Goal: Task Accomplishment & Management: Manage account settings

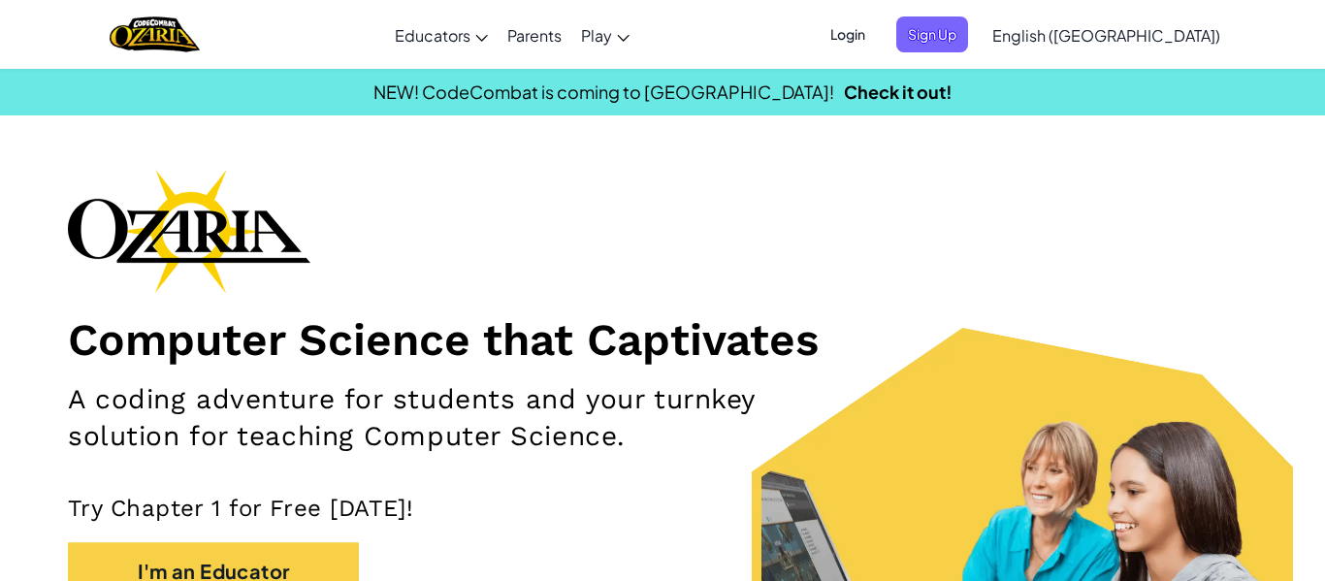
click at [877, 32] on span "Login" at bounding box center [848, 34] width 58 height 36
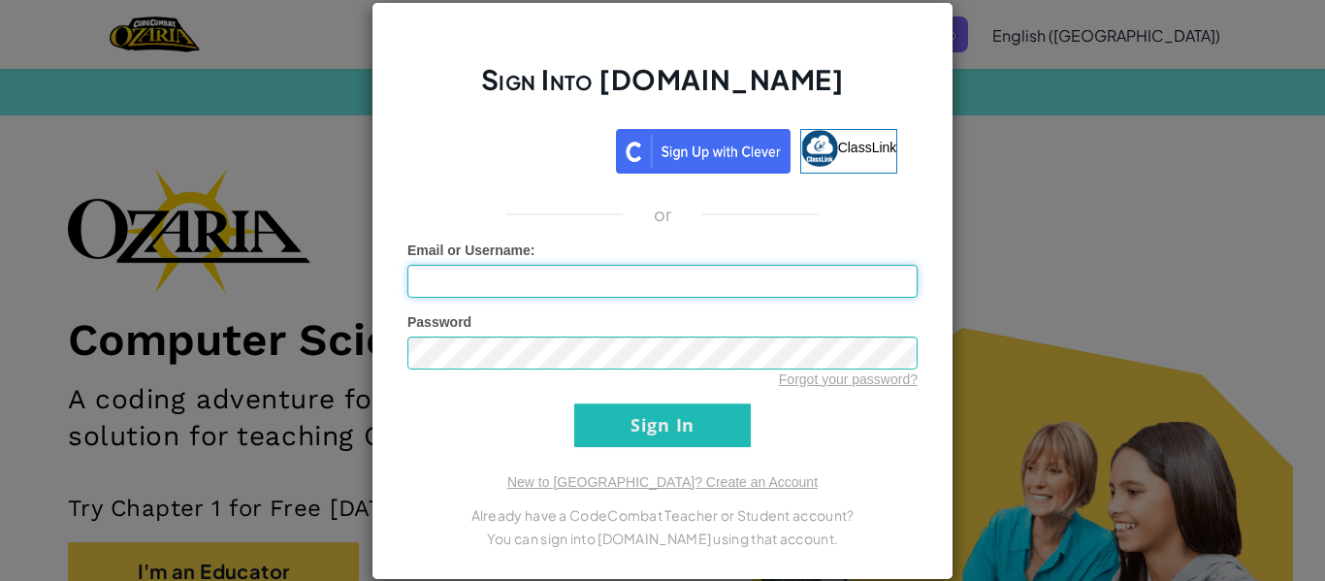
click at [666, 270] on input "Email or Username :" at bounding box center [662, 281] width 510 height 33
type input "x"
click at [618, 423] on input "Sign In" at bounding box center [662, 426] width 177 height 44
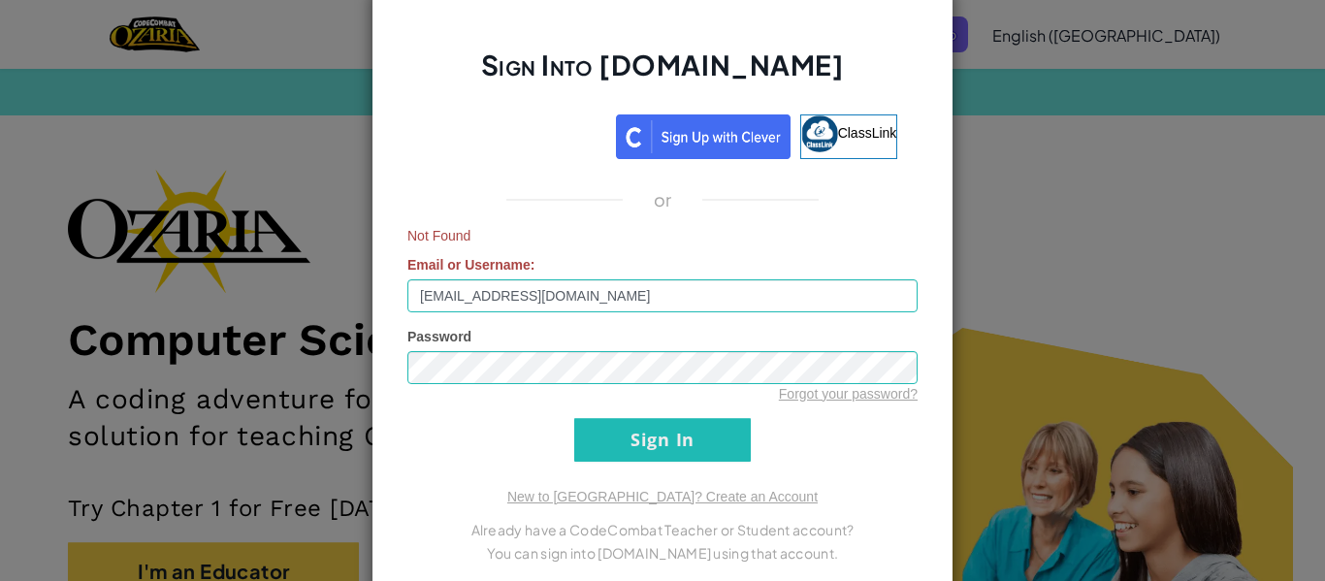
click at [569, 443] on form "Not Found Email or Username : [EMAIL_ADDRESS][DOMAIN_NAME] Password Forgot your…" at bounding box center [662, 344] width 510 height 236
click at [577, 452] on input "Sign In" at bounding box center [662, 440] width 177 height 44
click at [689, 459] on input "Sign In" at bounding box center [662, 440] width 177 height 44
click at [456, 298] on input "[EMAIL_ADDRESS][DOMAIN_NAME]" at bounding box center [662, 295] width 510 height 33
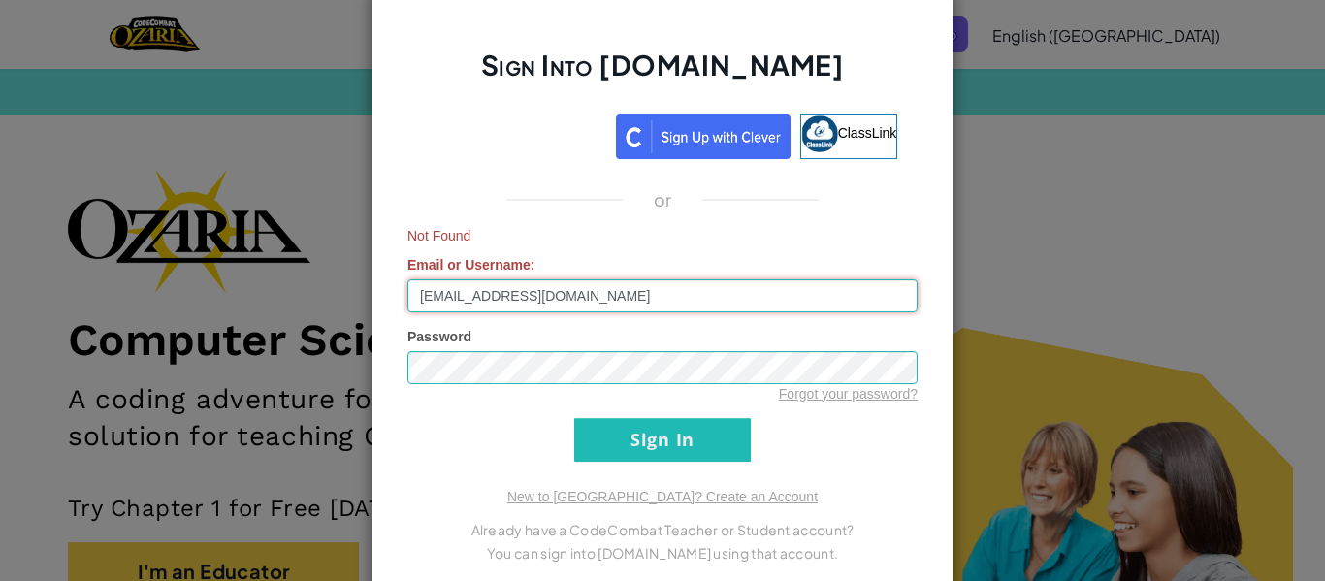
click at [456, 298] on input "[EMAIL_ADDRESS][DOMAIN_NAME]" at bounding box center [662, 295] width 510 height 33
type input "m"
type input "Mowat12"
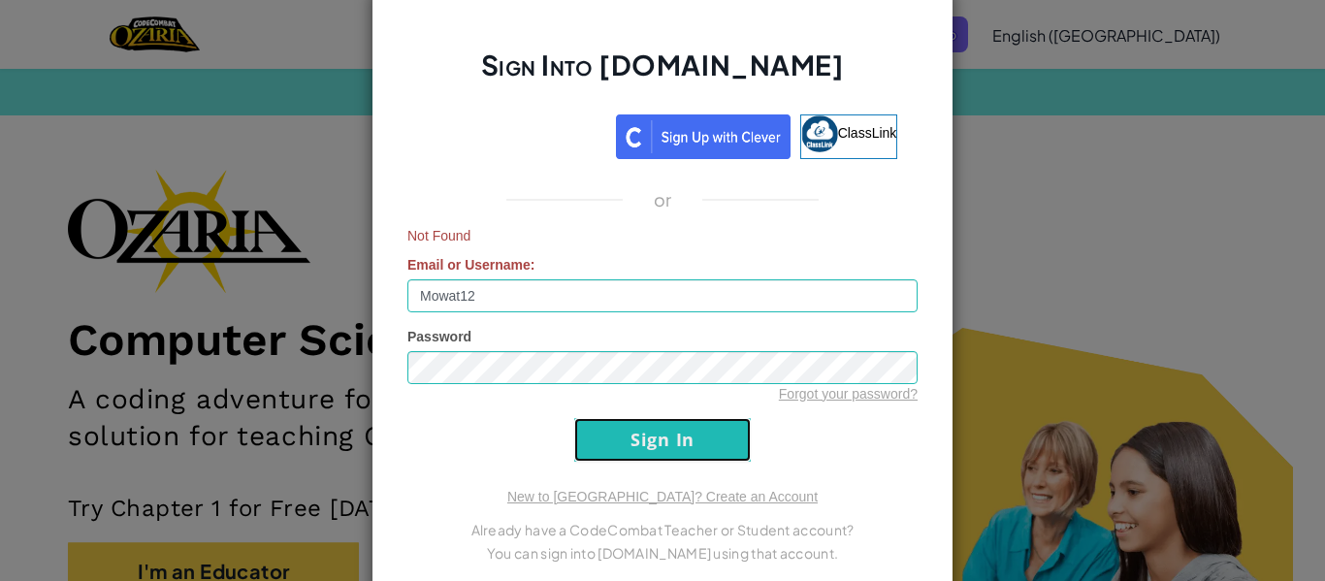
click at [614, 456] on input "Sign In" at bounding box center [662, 440] width 177 height 44
click at [541, 286] on input "Mowat12" at bounding box center [662, 295] width 510 height 33
click at [456, 343] on span "Password" at bounding box center [439, 337] width 64 height 16
click at [622, 438] on input "Sign In" at bounding box center [662, 440] width 177 height 44
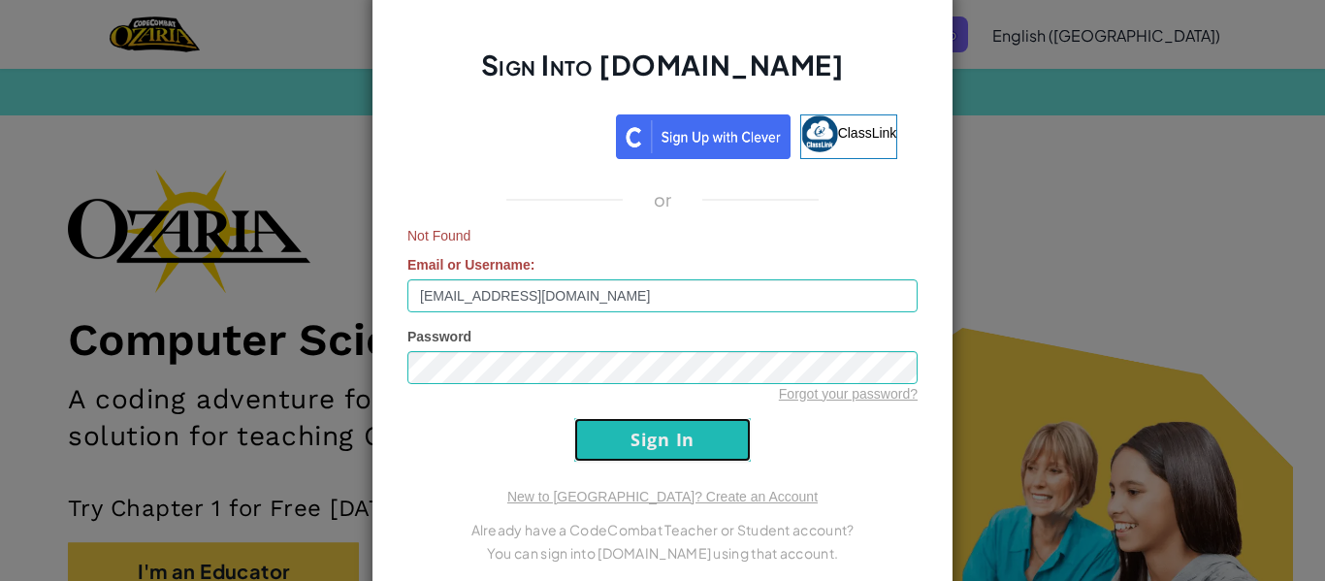
drag, startPoint x: 622, startPoint y: 438, endPoint x: 585, endPoint y: 295, distance: 147.3
click at [585, 295] on form "Not Found Email or Username : [EMAIL_ADDRESS][DOMAIN_NAME] Password Forgot your…" at bounding box center [662, 344] width 510 height 236
click at [563, 310] on input "[EMAIL_ADDRESS][DOMAIN_NAME]" at bounding box center [662, 295] width 510 height 33
type input "xsmita@syudent.org12"
click at [667, 438] on input "Sign In" at bounding box center [662, 440] width 177 height 44
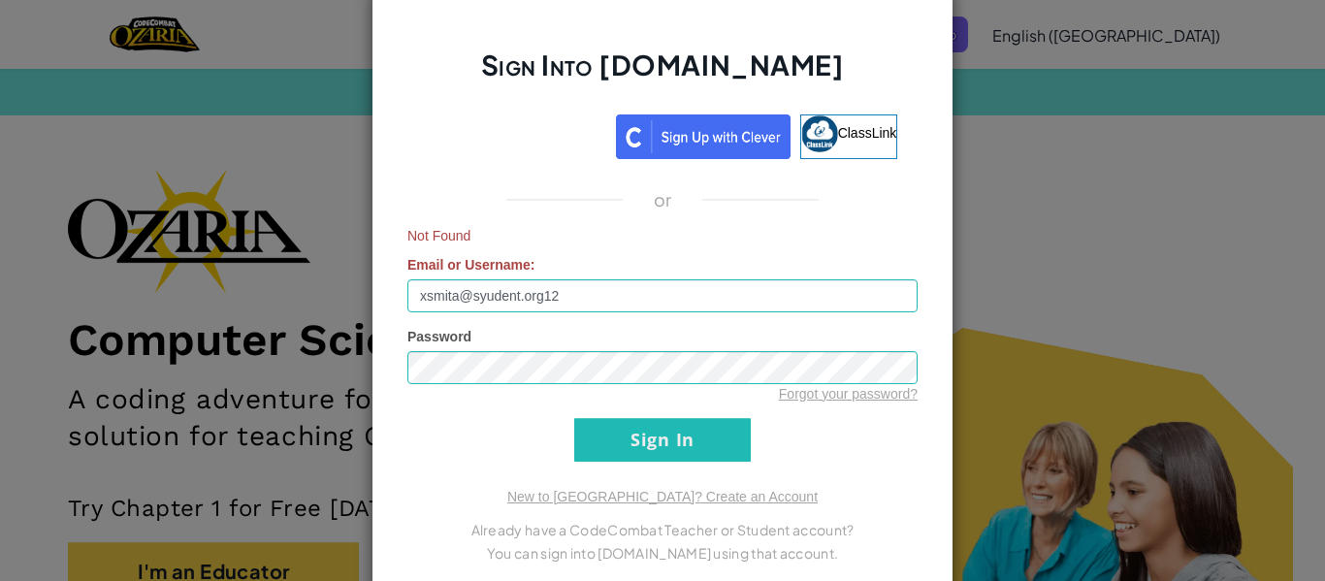
click at [500, 385] on div "Forgot your password?" at bounding box center [662, 393] width 510 height 19
click at [617, 449] on input "Sign In" at bounding box center [662, 440] width 177 height 44
click at [513, 291] on input "xsmita@syudent.org12" at bounding box center [662, 295] width 510 height 33
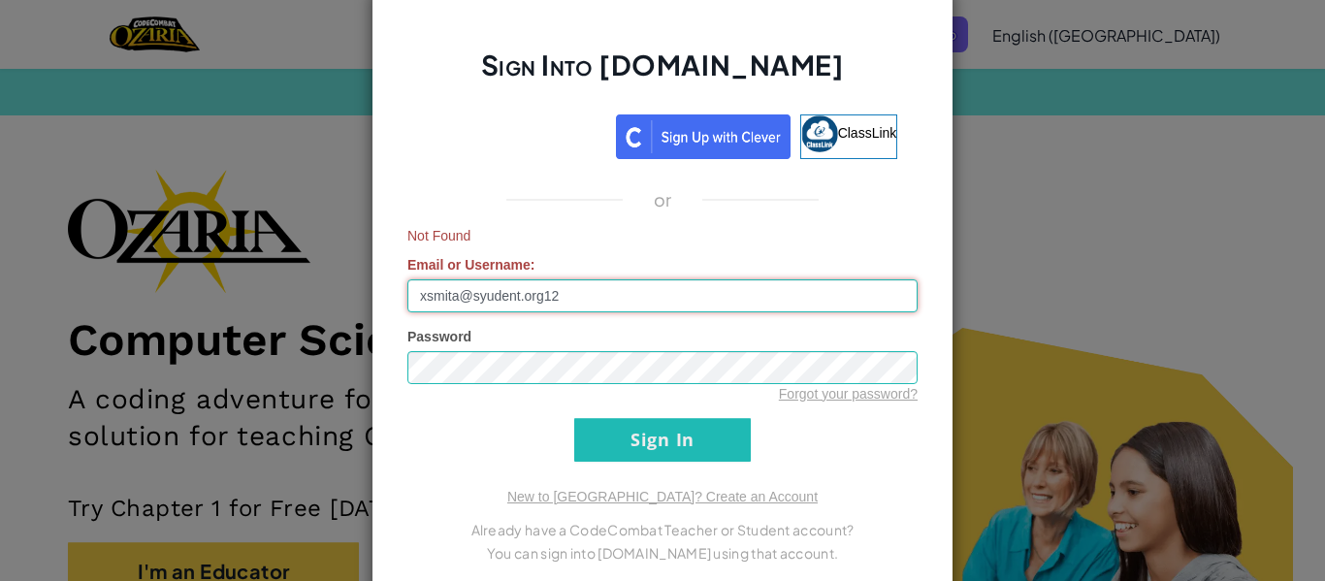
click at [513, 291] on input "xsmita@syudent.org12" at bounding box center [662, 295] width 510 height 33
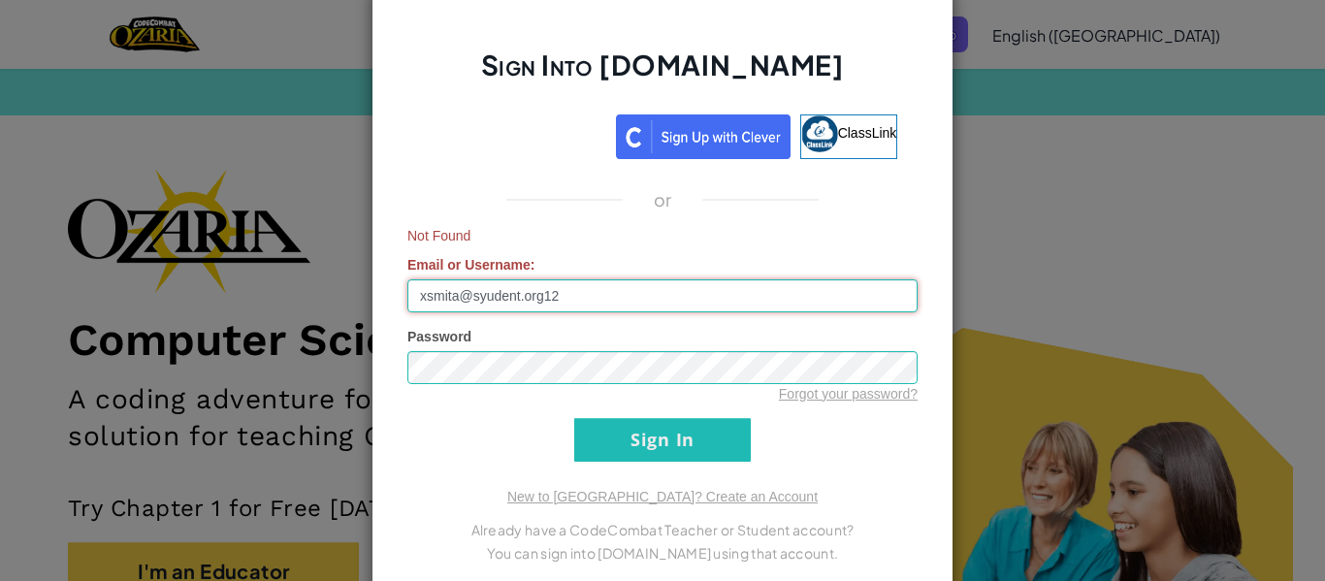
click at [513, 291] on input "xsmita@syudent.org12" at bounding box center [662, 295] width 510 height 33
type input "xsmita12"
click at [600, 440] on input "Sign In" at bounding box center [662, 440] width 177 height 44
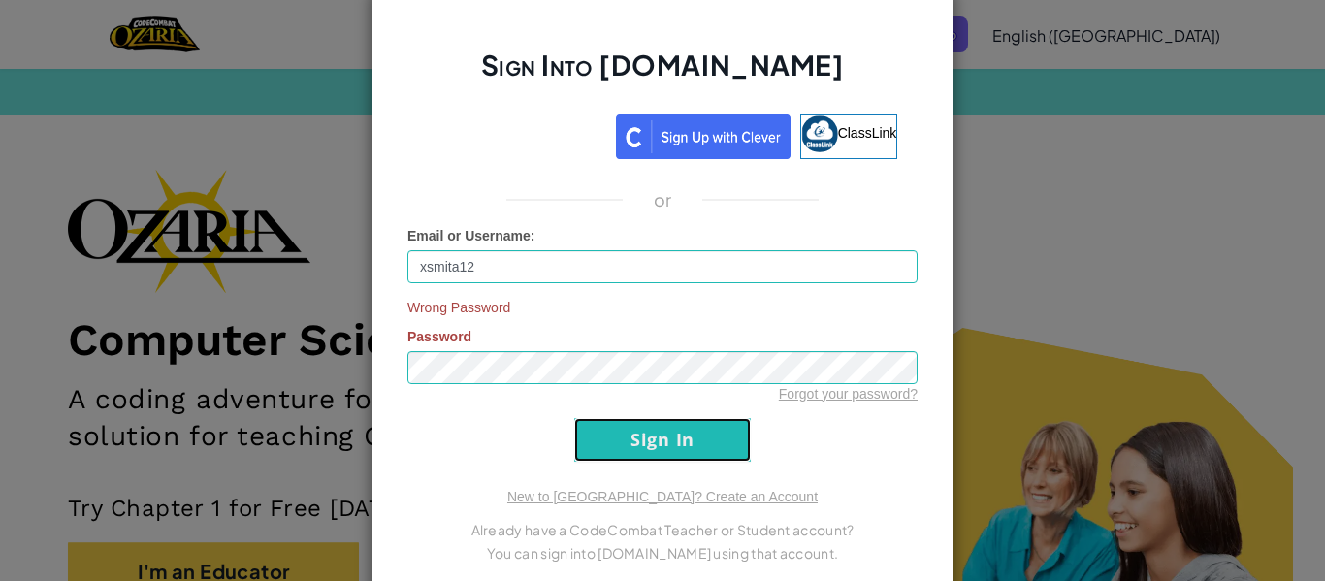
click at [600, 440] on input "Sign In" at bounding box center [662, 440] width 177 height 44
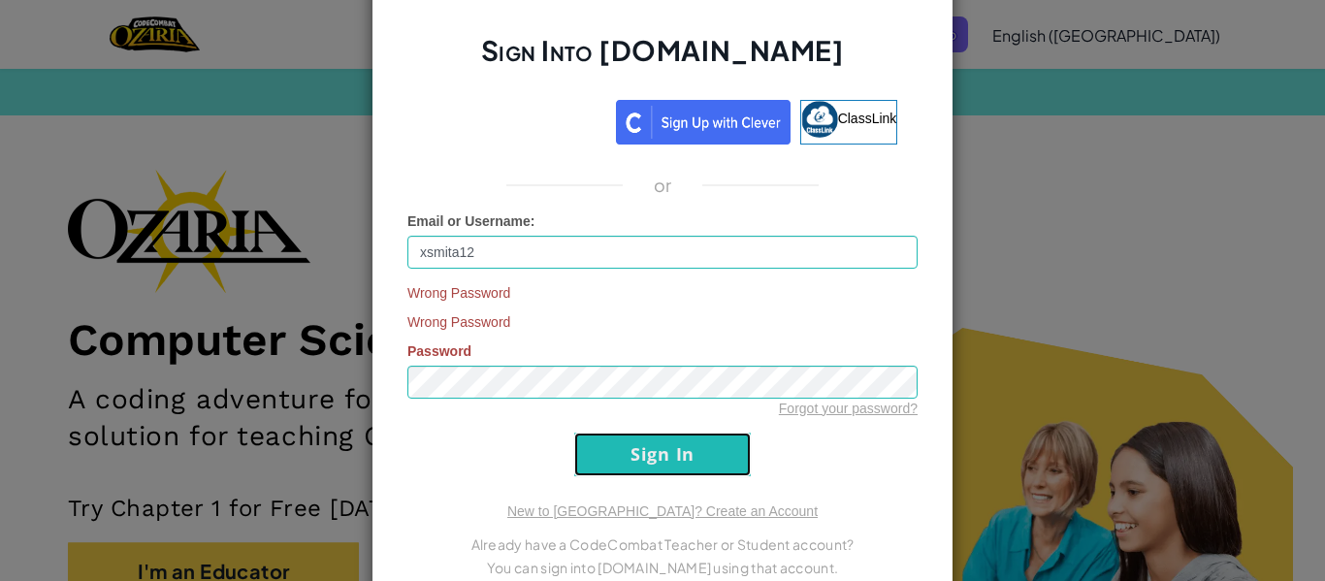
click at [627, 450] on input "Sign In" at bounding box center [662, 455] width 177 height 44
